Goal: Information Seeking & Learning: Learn about a topic

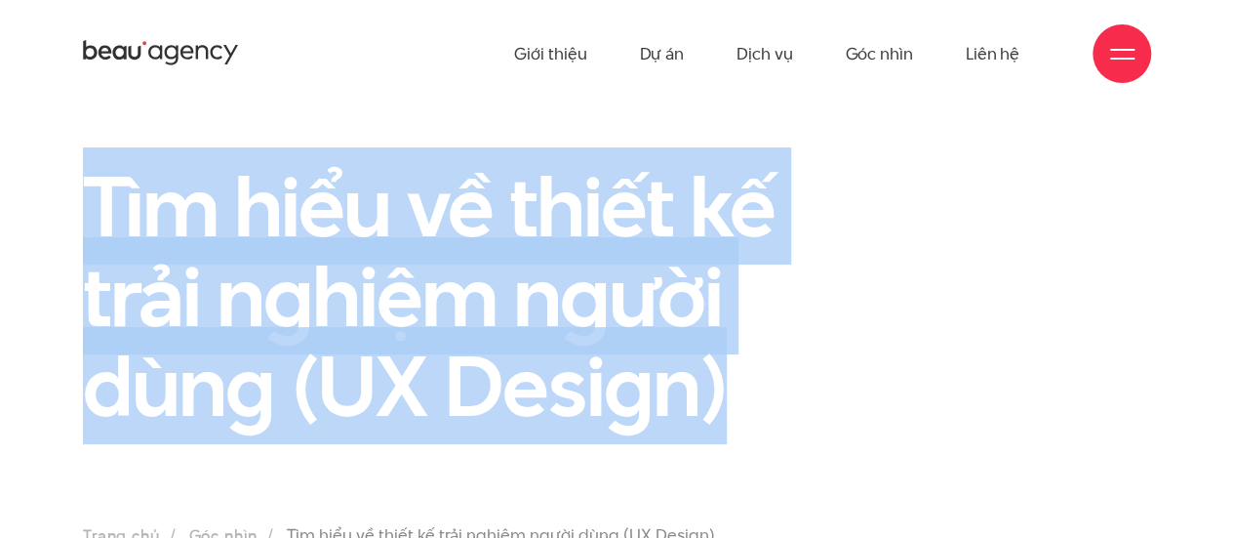
click at [1146, 190] on div "Tìm hiểu về thiết kế trải nghiệm người dùng (UX Design)" at bounding box center [617, 307] width 1098 height 293
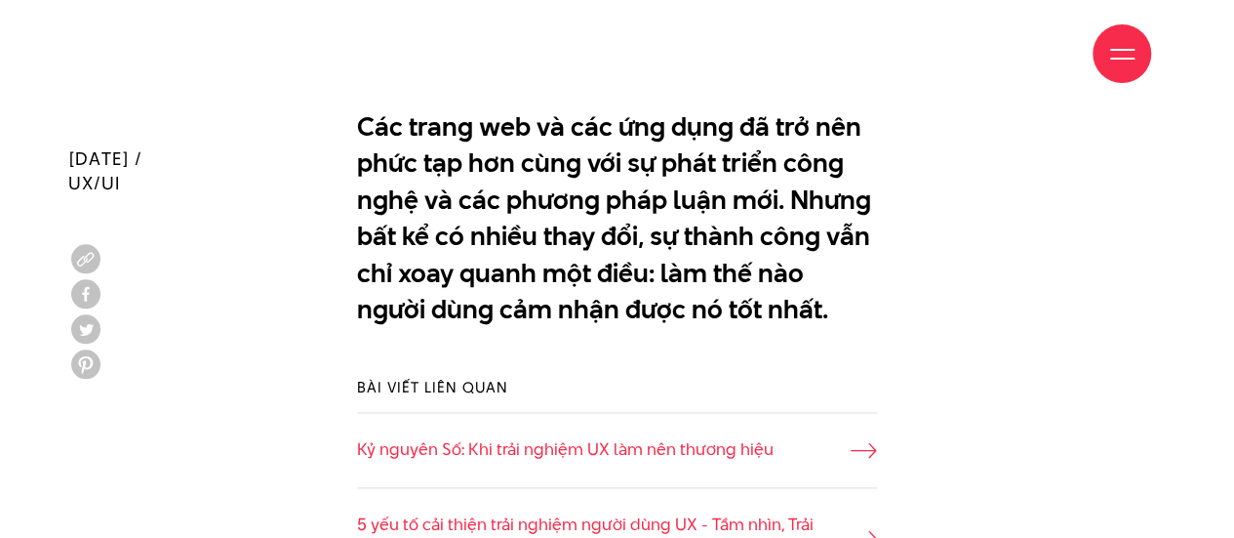
scroll to position [1146, 0]
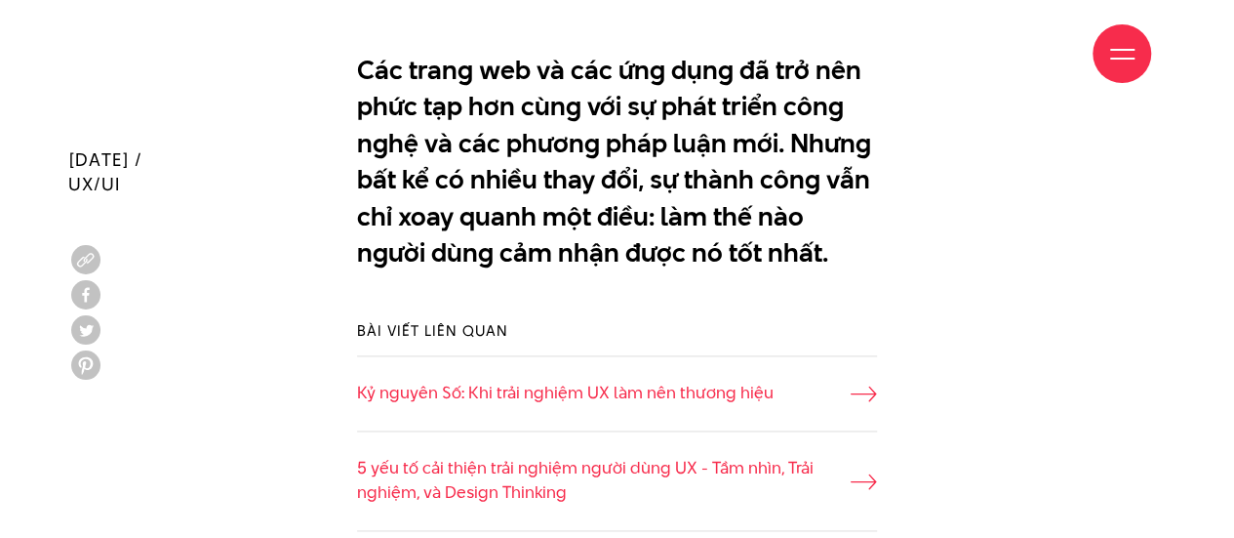
click at [360, 68] on div "Giới thiệu Dự án Dịch vụ Góc nhìn Liên hệ" at bounding box center [617, 53] width 1068 height 107
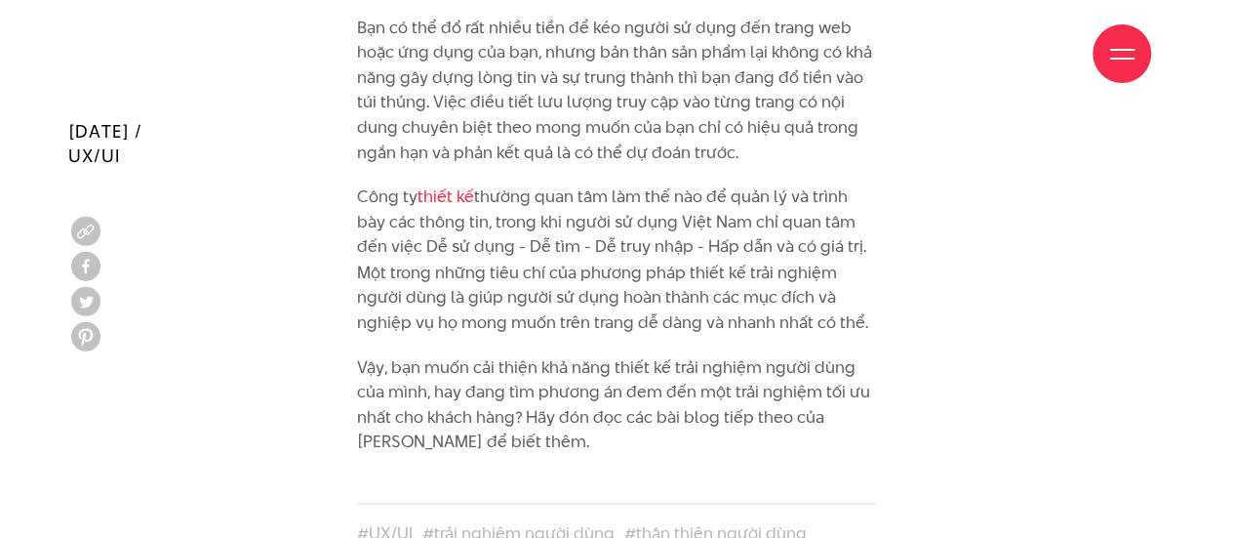
scroll to position [8998, 0]
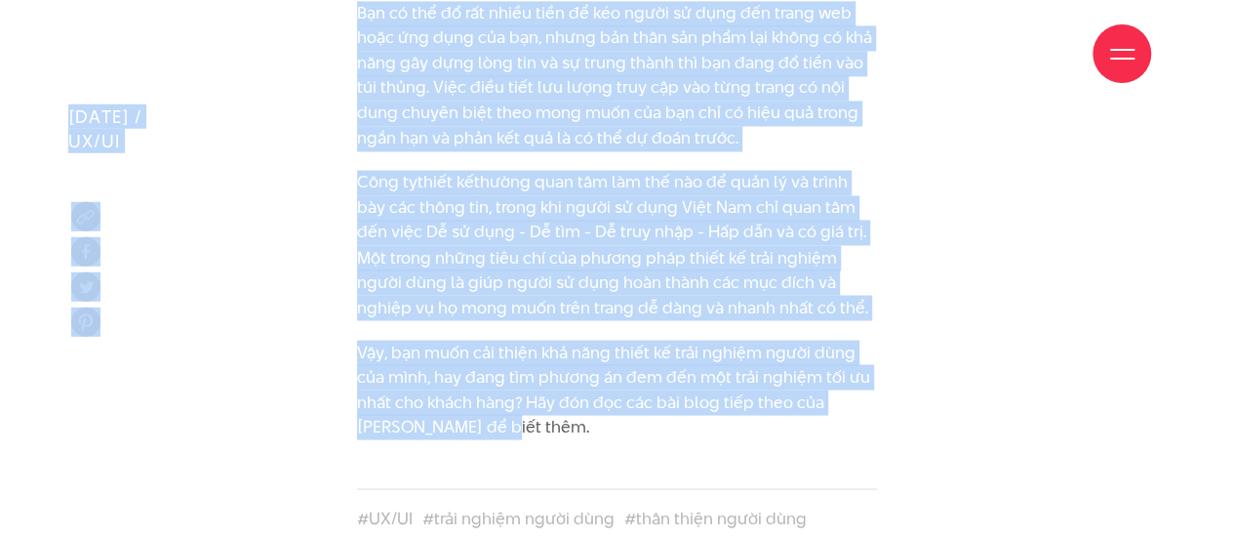
click at [472, 340] on p "Vậy, bạn muốn cải thiện khả năng thiết kế trải nghiệm người dùng của mình, hay …" at bounding box center [617, 390] width 520 height 100
copy div "Lore ipsum Do si Amet co Adi elit Sedd ei Tempo inc Utla etdol Ma al Enim ad Mi…"
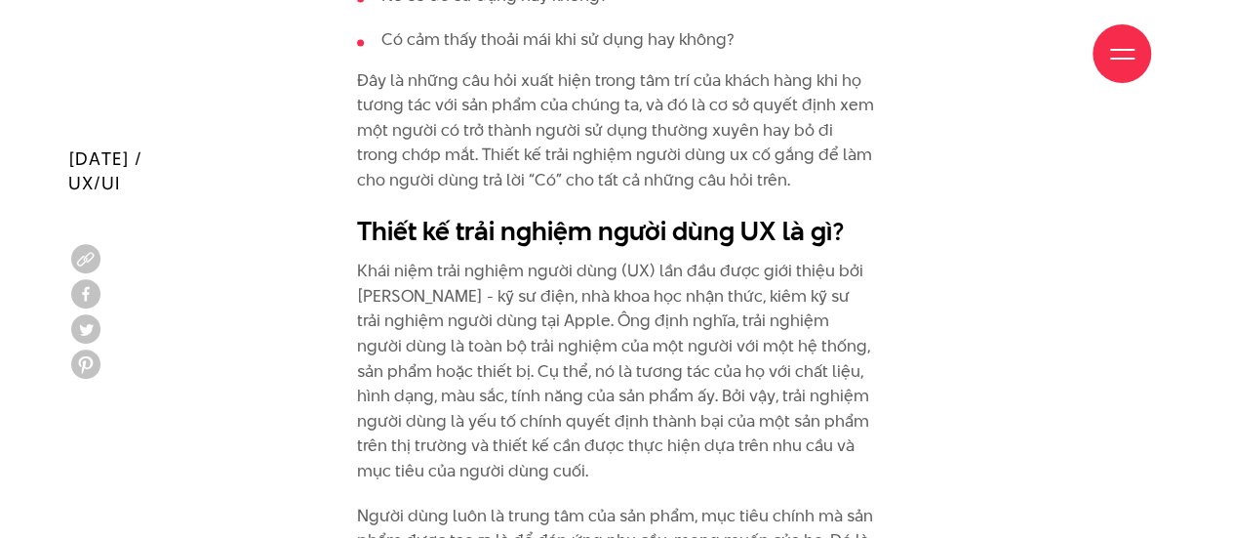
scroll to position [1939, 0]
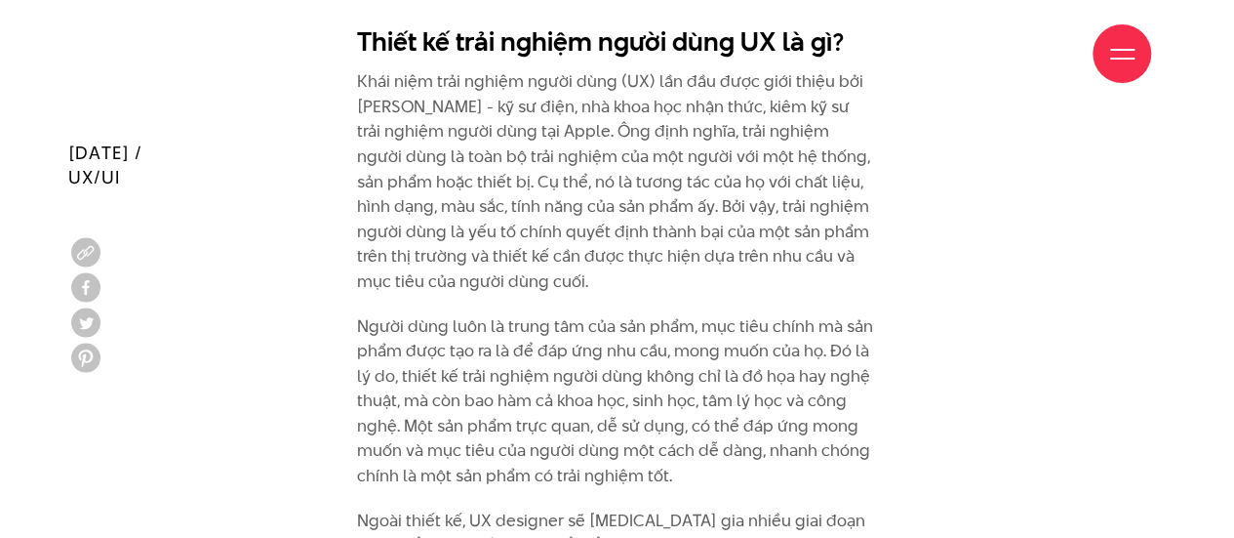
scroll to position [2095, 0]
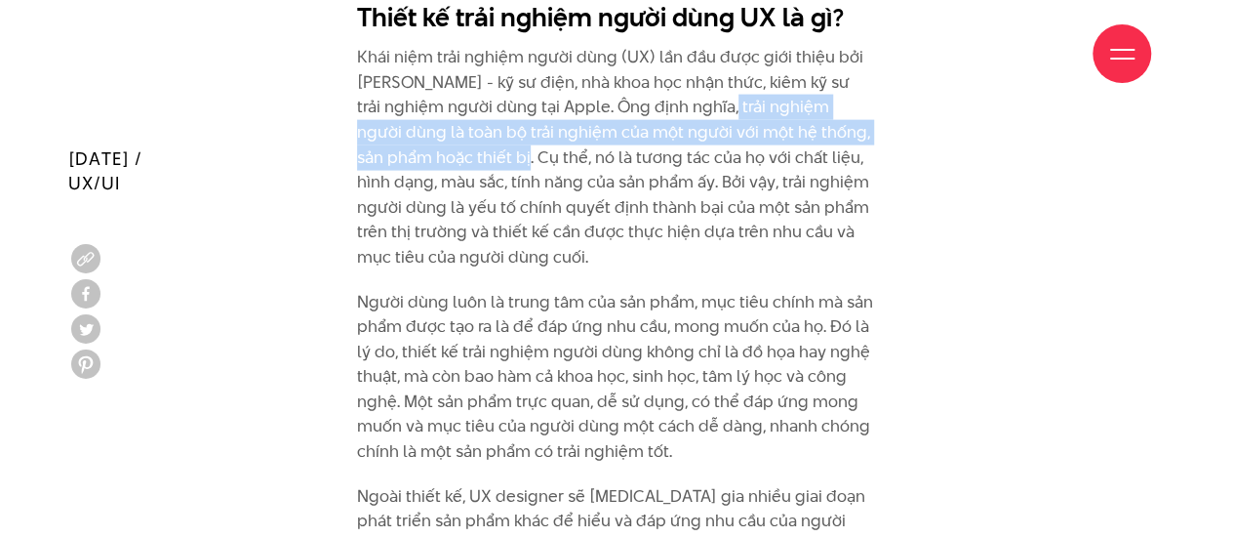
drag, startPoint x: 706, startPoint y: 107, endPoint x: 498, endPoint y: 151, distance: 213.4
click at [498, 151] on p "Khái niệm trải nghiệm người dùng (UX) lần đầu được giới thiệu bởi [PERSON_NAME]…" at bounding box center [617, 157] width 520 height 224
click at [589, 253] on p "Khái niệm trải nghiệm người dùng (UX) lần đầu được giới thiệu bởi [PERSON_NAME]…" at bounding box center [617, 157] width 520 height 224
copy p "trải nghiệm người dùng là toàn bộ trải nghiệm của một người với một hệ thống, s…"
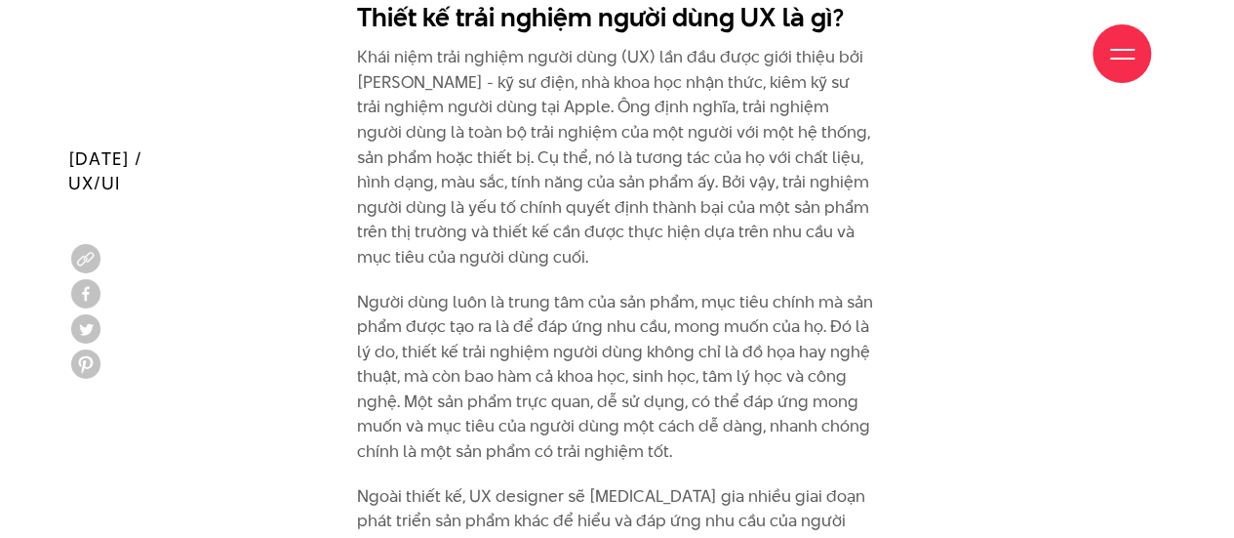
drag, startPoint x: 357, startPoint y: 81, endPoint x: 566, endPoint y: 81, distance: 208.8
click at [568, 81] on div "Giới thiệu Dự án Dịch vụ Góc nhìn Liên hệ" at bounding box center [617, 53] width 1068 height 107
drag, startPoint x: 359, startPoint y: 73, endPoint x: 468, endPoint y: 85, distance: 109.9
click at [468, 85] on div "Giới thiệu Dự án Dịch vụ Góc nhìn Liên hệ" at bounding box center [617, 53] width 1068 height 107
click at [359, 77] on div "Giới thiệu Dự án Dịch vụ Góc nhìn Liên hệ" at bounding box center [617, 53] width 1068 height 107
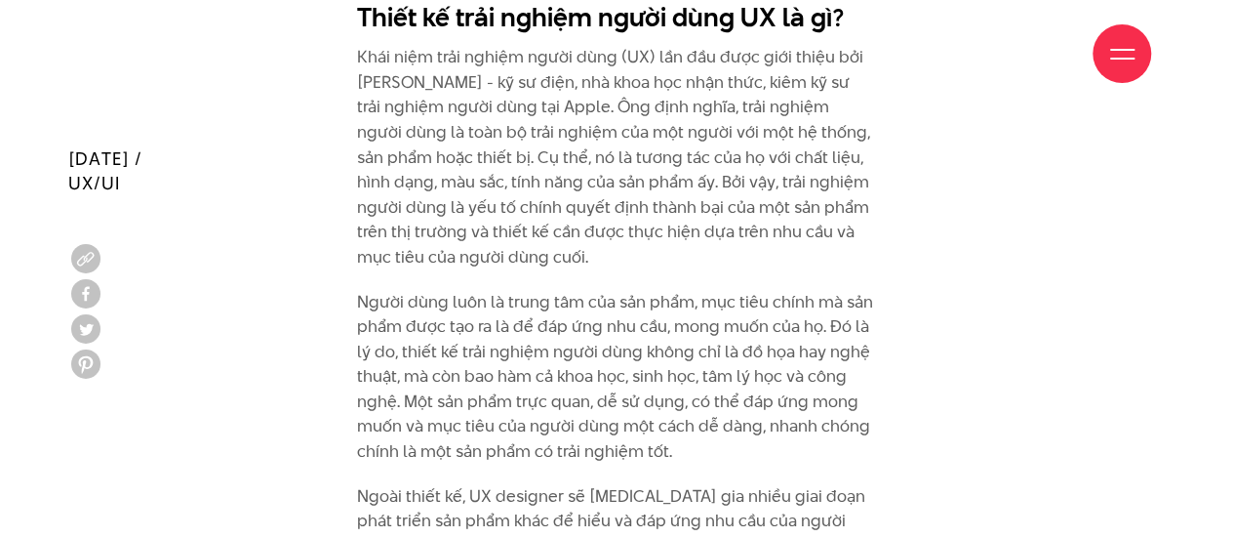
click at [362, 77] on div "Giới thiệu Dự án Dịch vụ Góc nhìn Liên hệ" at bounding box center [617, 53] width 1068 height 107
click at [719, 121] on p "Khái niệm trải nghiệm người dùng (UX) lần đầu được giới thiệu bởi [PERSON_NAME]…" at bounding box center [617, 157] width 520 height 224
drag, startPoint x: 358, startPoint y: 80, endPoint x: 488, endPoint y: 60, distance: 131.4
click at [457, 76] on div "Giới thiệu Dự án Dịch vụ Góc nhìn Liên hệ" at bounding box center [617, 53] width 1068 height 107
click at [425, 78] on div "Giới thiệu Dự án Dịch vụ Góc nhìn Liên hệ" at bounding box center [617, 53] width 1068 height 107
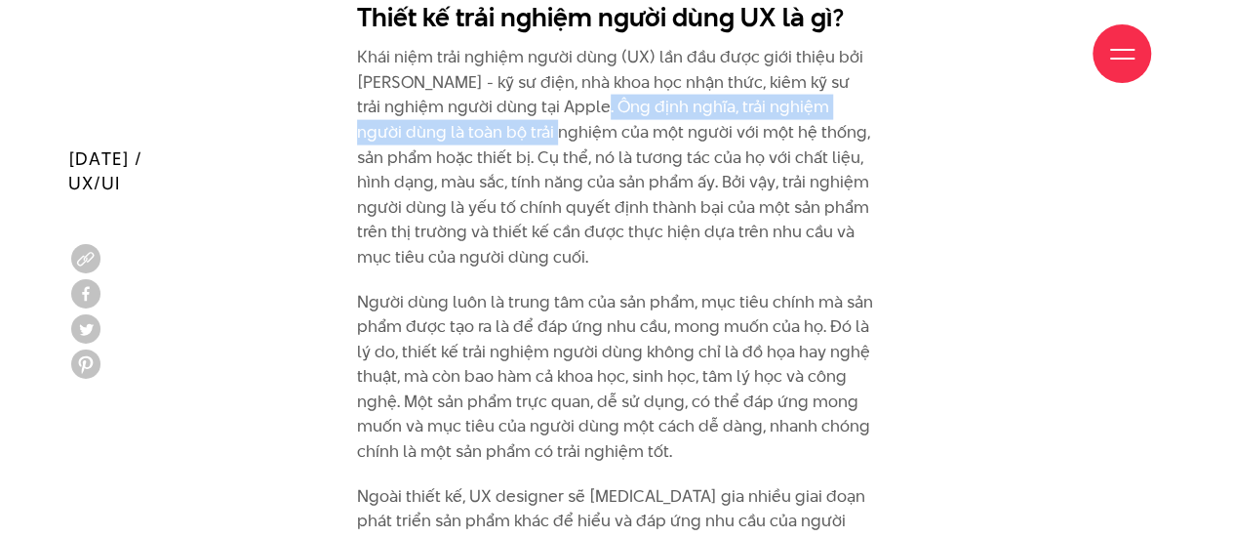
drag, startPoint x: 575, startPoint y: 107, endPoint x: 508, endPoint y: 133, distance: 71.0
click at [508, 133] on p "Khái niệm trải nghiệm người dùng (UX) lần đầu được giới thiệu bởi [PERSON_NAME]…" at bounding box center [617, 157] width 520 height 224
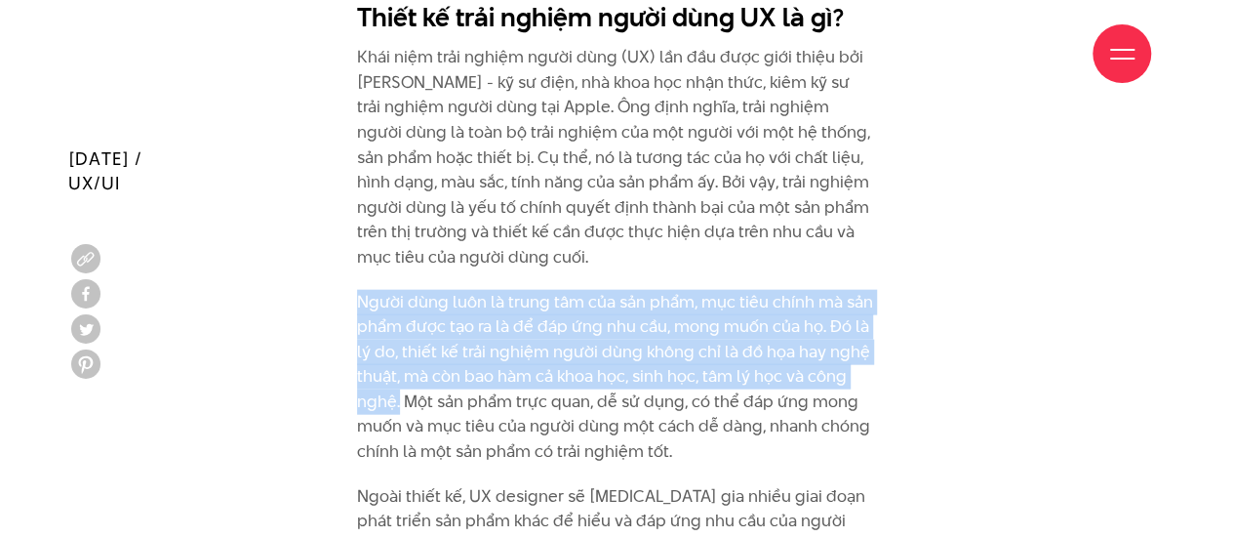
drag, startPoint x: 400, startPoint y: 402, endPoint x: 363, endPoint y: 298, distance: 110.8
click at [363, 298] on p "Người dùng luôn là trung tâm của sản phẩm, mục tiêu chính mà sản phẩm được tạo …" at bounding box center [617, 377] width 520 height 175
copy p "Người dùng luôn là trung tâm của sản phẩm, mục tiêu chính mà sản phẩm được tạo …"
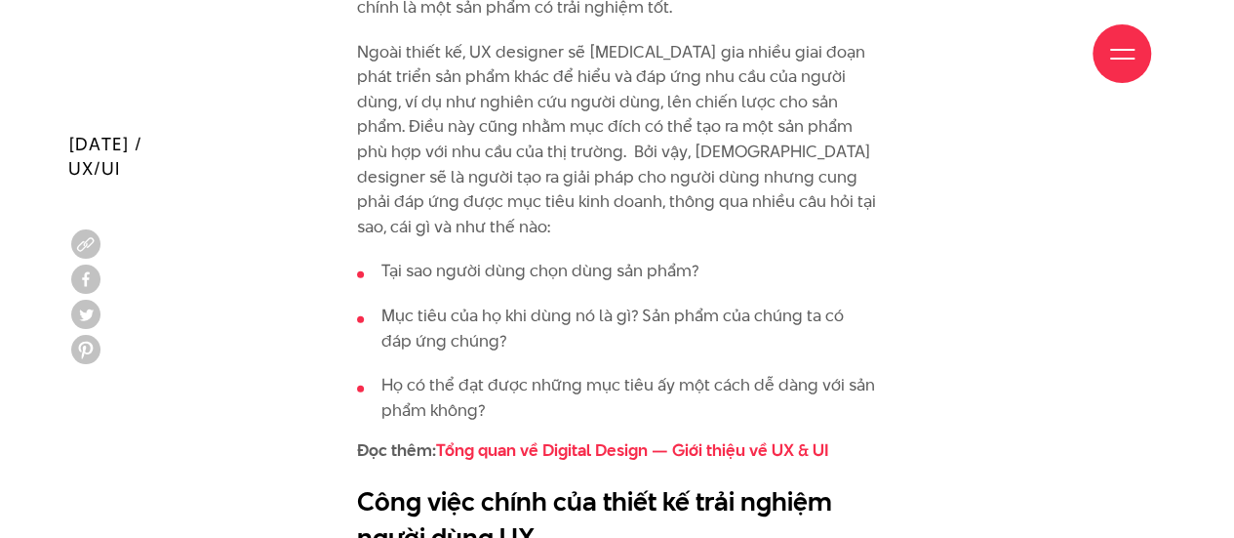
scroll to position [2563, 0]
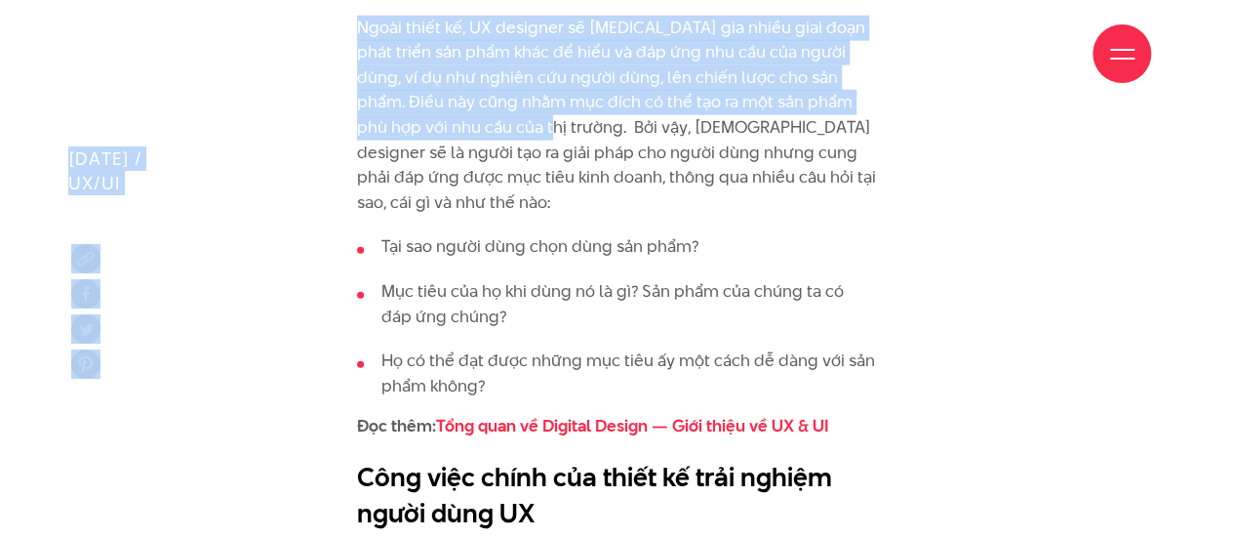
drag, startPoint x: 498, startPoint y: 126, endPoint x: 538, endPoint y: 20, distance: 112.7
copy div "lo ipsum Do si Amet co Adi elit Sedd ei Tempo inc Utla etdol Ma al Enim ad Min …"
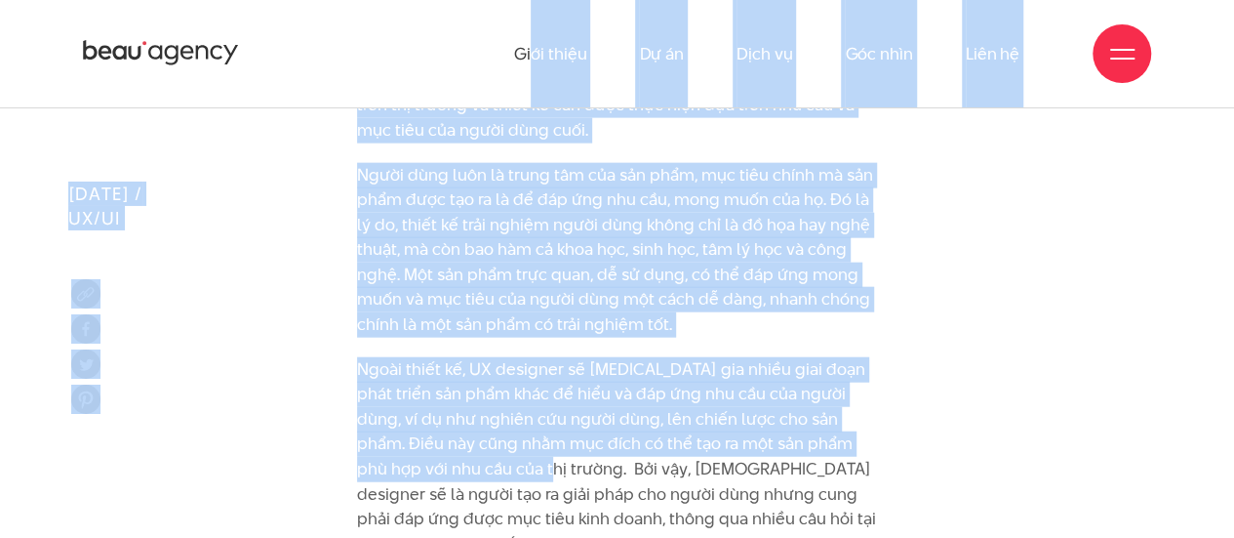
scroll to position [2212, 0]
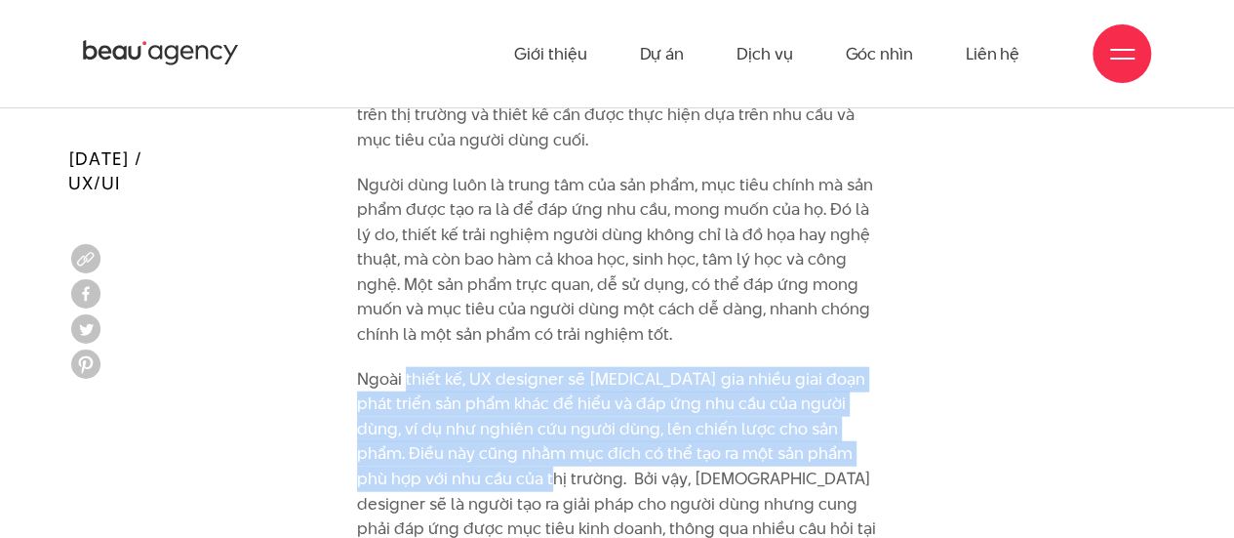
drag, startPoint x: 408, startPoint y: 375, endPoint x: 497, endPoint y: 475, distance: 134.1
click at [497, 475] on p "Ngoài thiết kế, UX designer sẽ [MEDICAL_DATA] gia nhiều giai đoạn phát triển sả…" at bounding box center [617, 467] width 520 height 200
copy p "thiết kế, UX designer sẽ [MEDICAL_DATA] gia nhiều giai đoạn phát triển sản phẩm…"
